Goal: Information Seeking & Learning: Learn about a topic

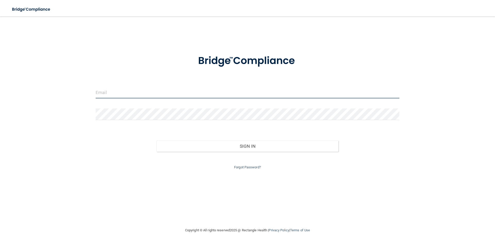
click at [112, 88] on input "email" at bounding box center [248, 93] width 304 height 12
type input "[EMAIL_ADDRESS][DOMAIN_NAME]"
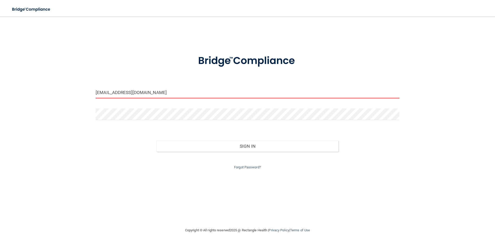
click at [157, 140] on button "Sign In" at bounding box center [248, 145] width 182 height 11
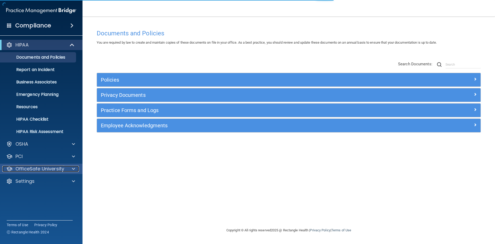
click at [49, 171] on p "OfficeSafe University" at bounding box center [39, 169] width 49 height 6
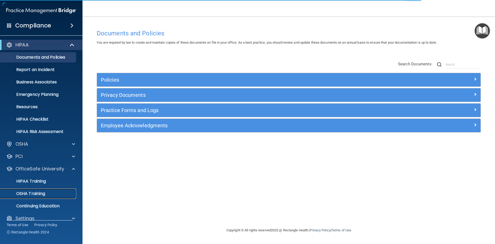
click at [44, 196] on link "OSHA Training" at bounding box center [35, 193] width 81 height 10
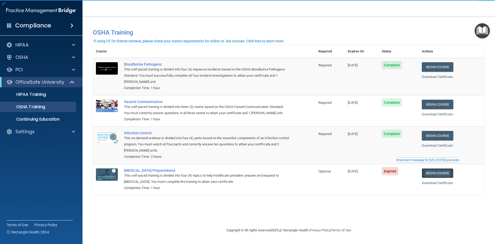
click at [435, 172] on link "Begin Course" at bounding box center [437, 173] width 31 height 10
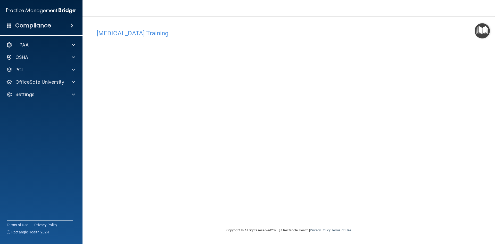
click at [392, 130] on div "[MEDICAL_DATA] Training This course doesn’t expire until [DATE]. Are you sure y…" at bounding box center [289, 127] width 392 height 200
